Goal: Task Accomplishment & Management: Complete application form

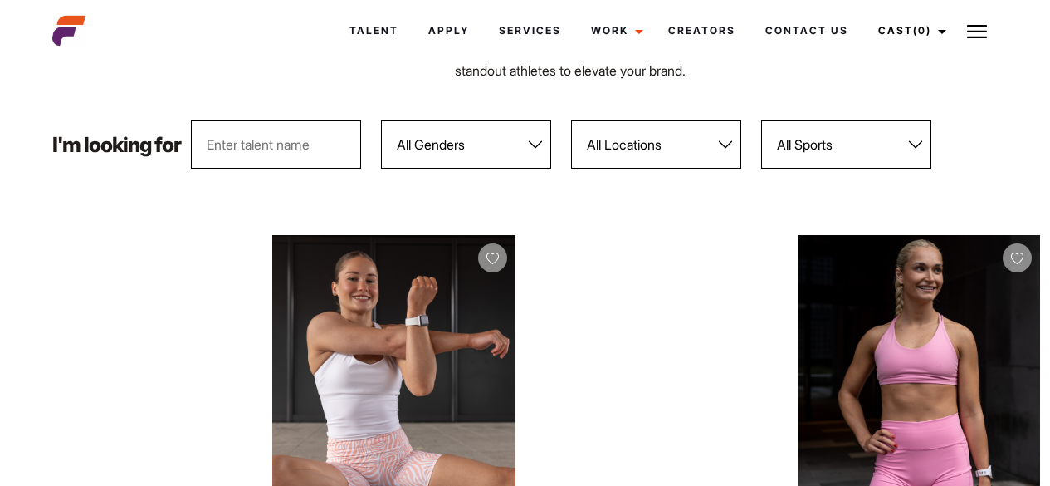
scroll to position [187, 0]
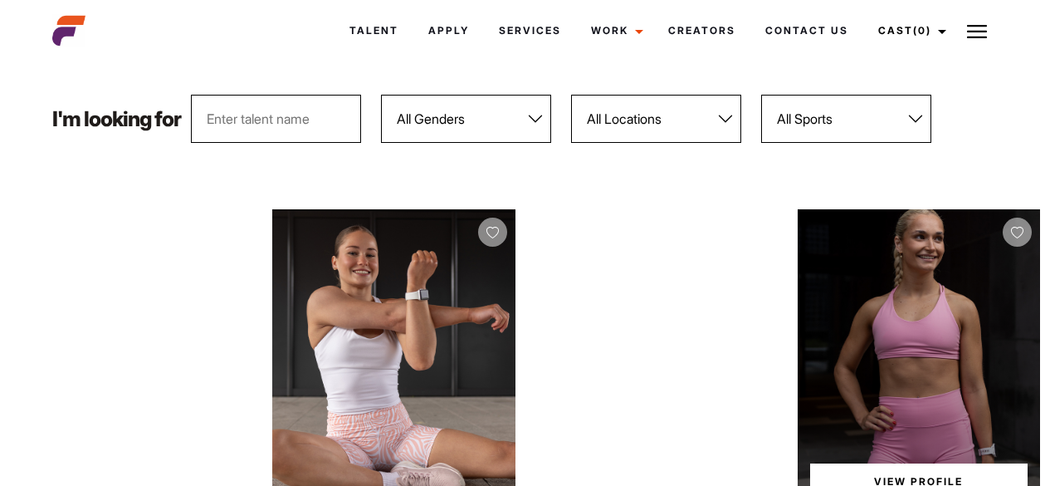
click at [914, 318] on div "View Profile" at bounding box center [919, 360] width 242 height 303
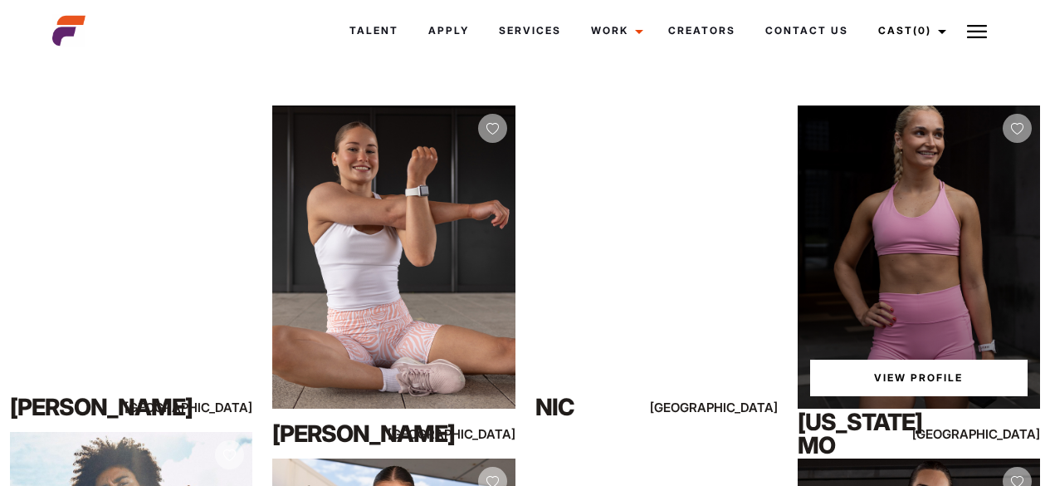
click at [887, 366] on link "View Profile" at bounding box center [918, 377] width 217 height 37
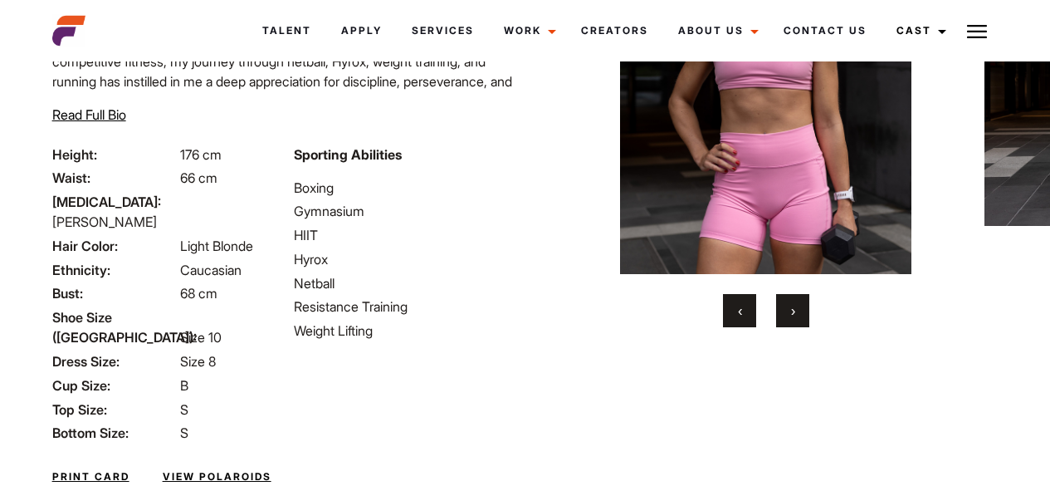
scroll to position [195, 0]
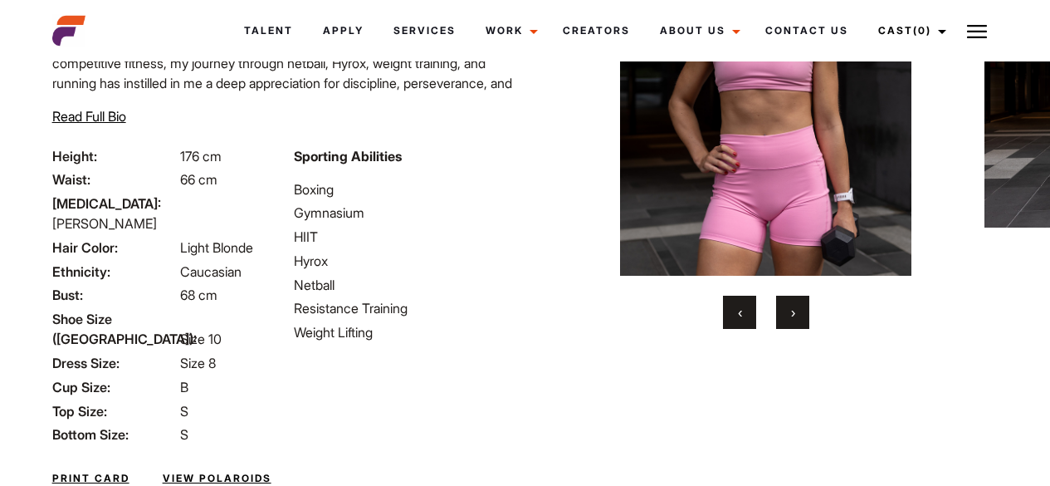
click at [795, 319] on span "›" at bounding box center [793, 312] width 4 height 17
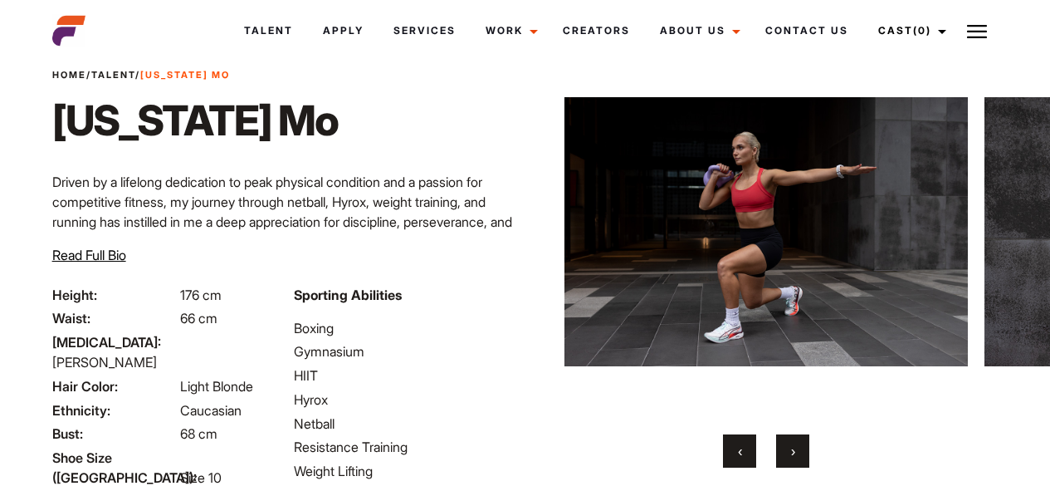
scroll to position [57, 0]
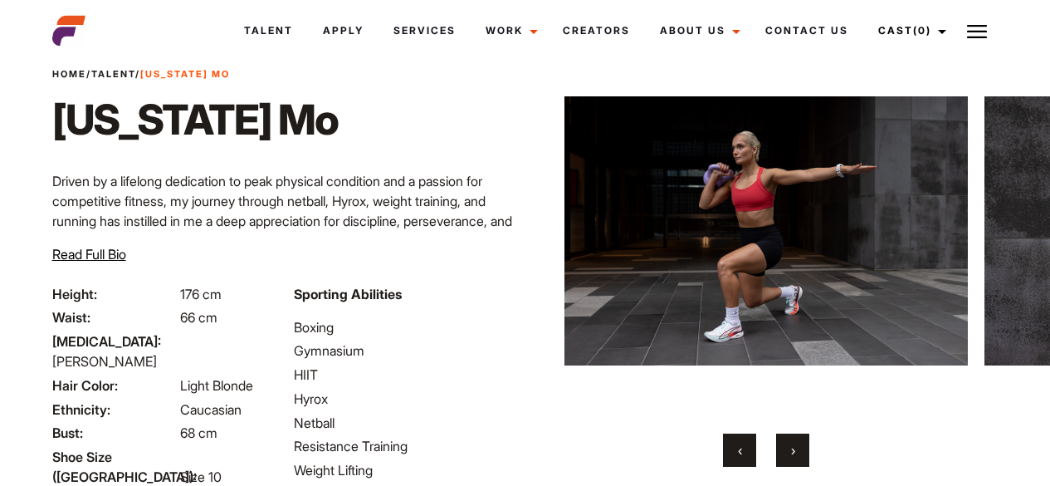
click at [788, 438] on button "›" at bounding box center [792, 449] width 33 height 33
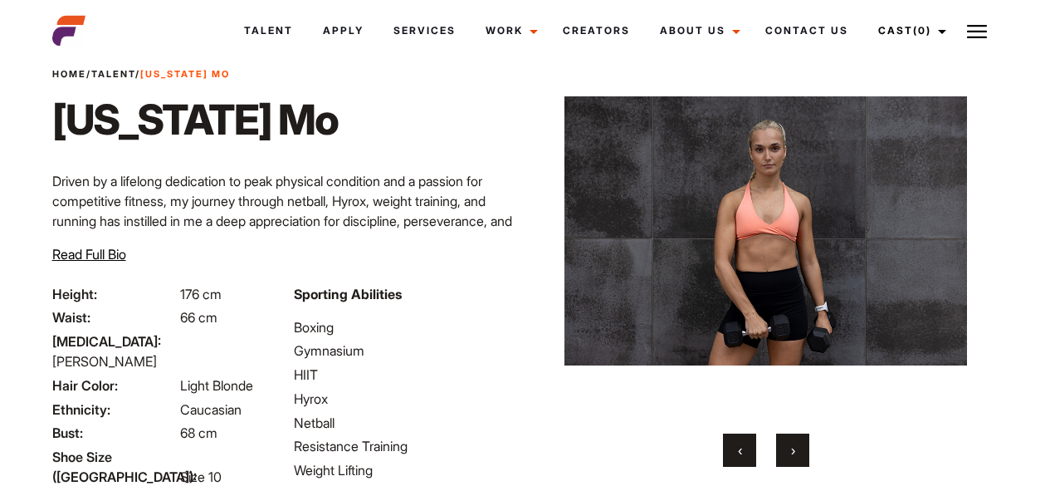
click at [788, 438] on button "›" at bounding box center [792, 449] width 33 height 33
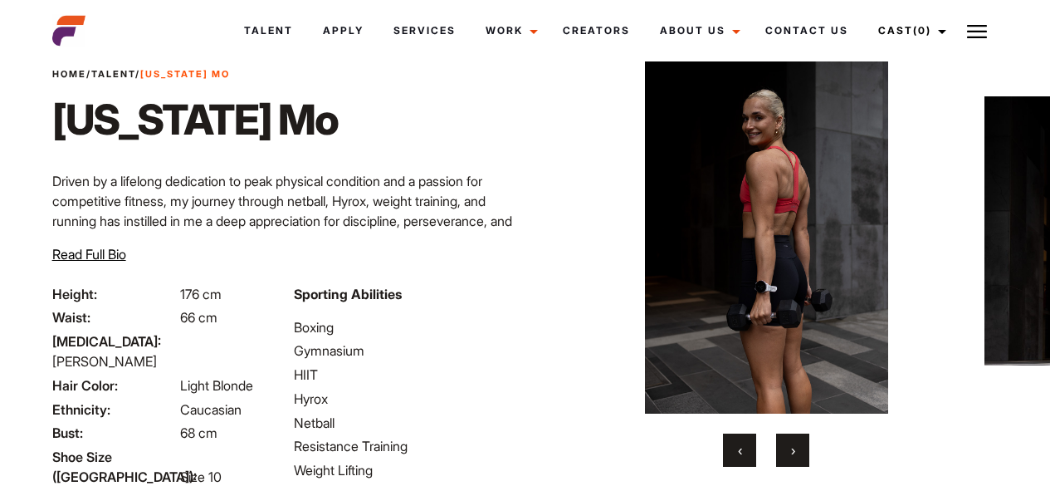
click at [788, 438] on button "›" at bounding box center [792, 449] width 33 height 33
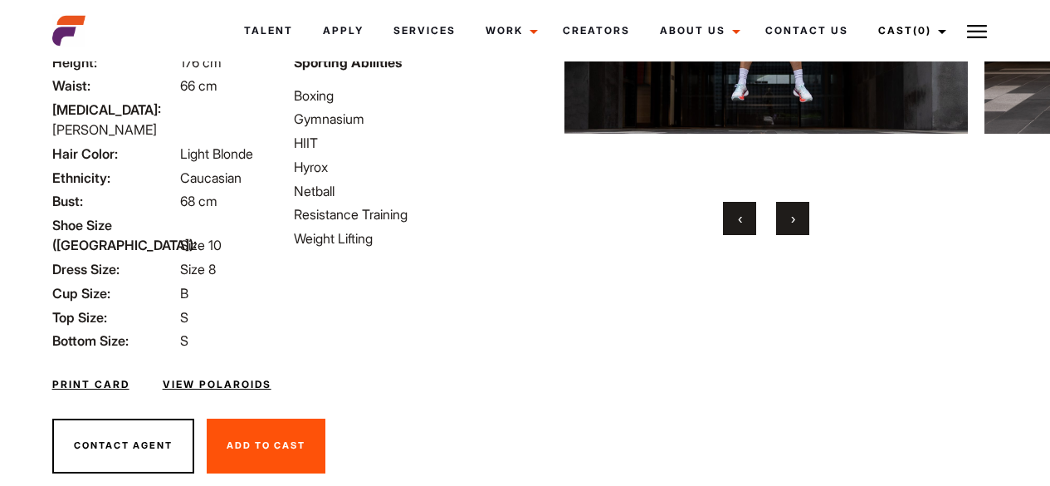
scroll to position [0, 0]
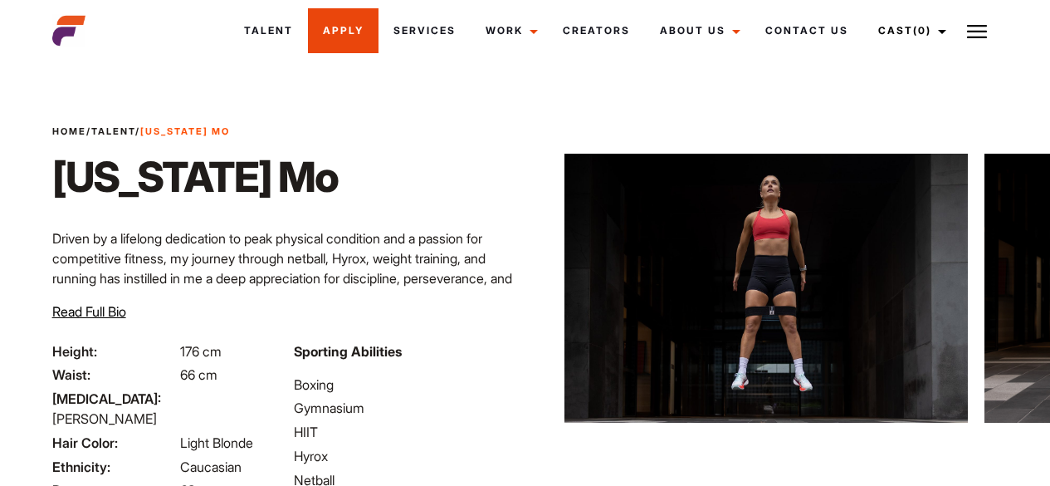
click at [345, 28] on link "Apply" at bounding box center [343, 30] width 71 height 45
